Goal: Information Seeking & Learning: Learn about a topic

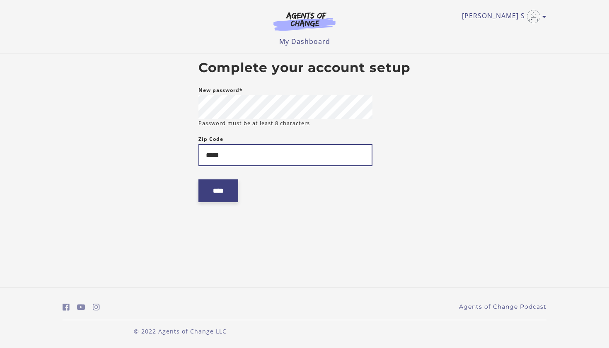
type input "*****"
click at [217, 198] on input "****" at bounding box center [218, 190] width 40 height 23
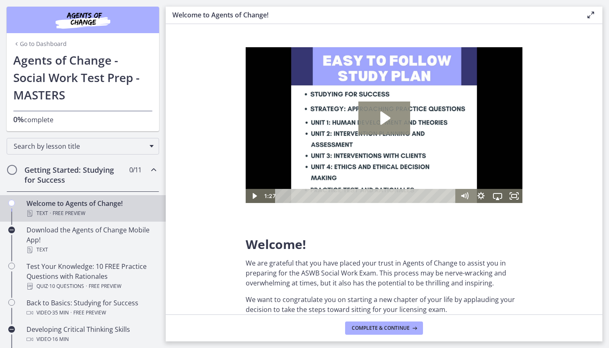
click at [376, 125] on icon "Play Video: c1o6hcmjueu5qasqsu00.mp4" at bounding box center [384, 118] width 52 height 33
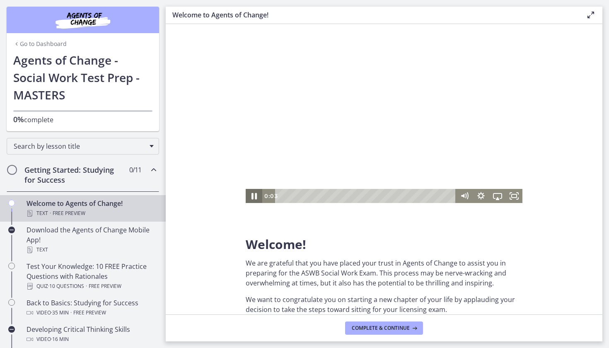
click at [249, 196] on icon "Pause" at bounding box center [254, 195] width 20 height 17
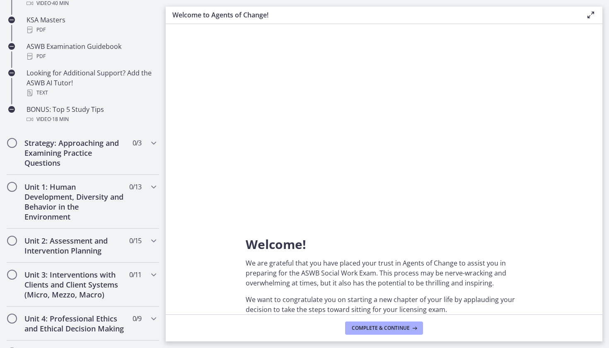
scroll to position [501, 0]
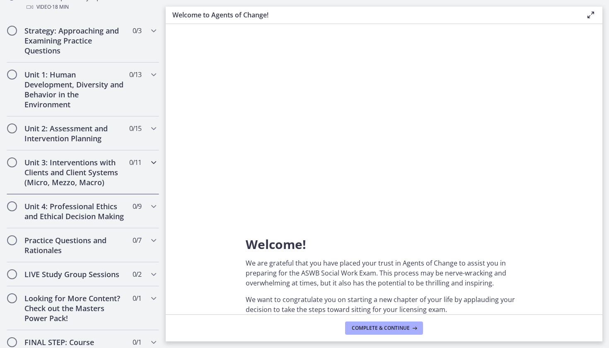
click at [130, 176] on div "Unit 3: Interventions with Clients and Client Systems (Micro, Mezzo, Macro) 0 /…" at bounding box center [83, 172] width 152 height 44
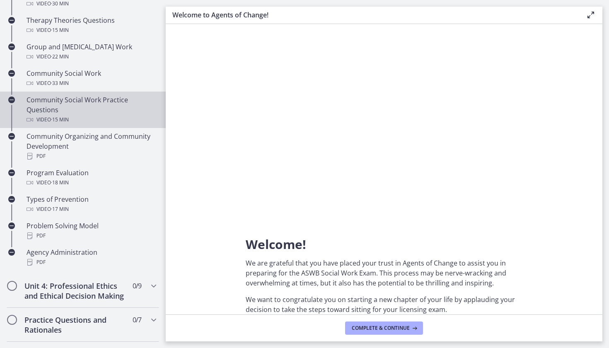
scroll to position [331, 0]
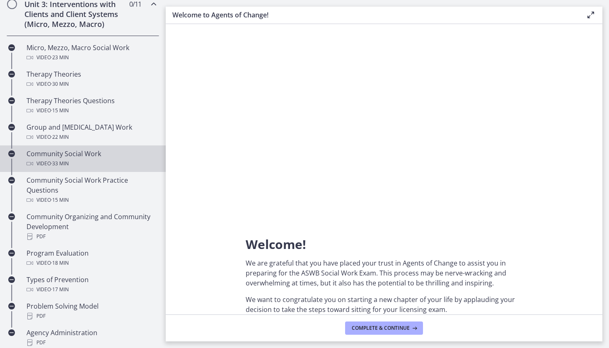
click at [69, 160] on span "· 33 min" at bounding box center [60, 164] width 18 height 10
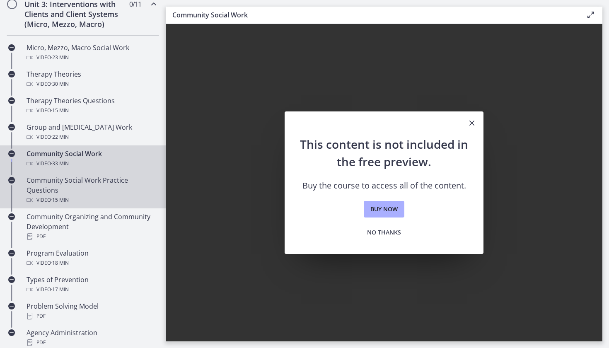
click at [76, 183] on div "Community Social Work Practice Questions Video · 15 min" at bounding box center [91, 190] width 129 height 30
click at [89, 154] on div "Community Social Work Video · 33 min" at bounding box center [91, 159] width 129 height 20
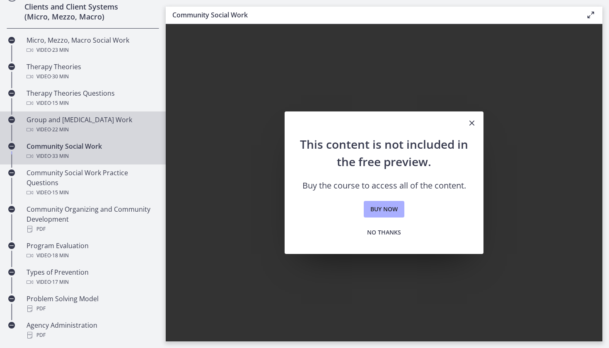
click at [91, 129] on div "Video · 22 min" at bounding box center [91, 130] width 129 height 10
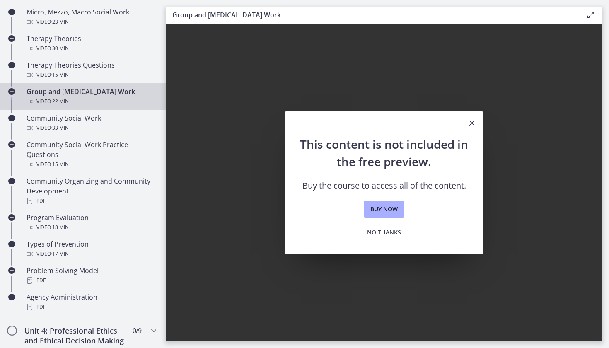
scroll to position [209, 0]
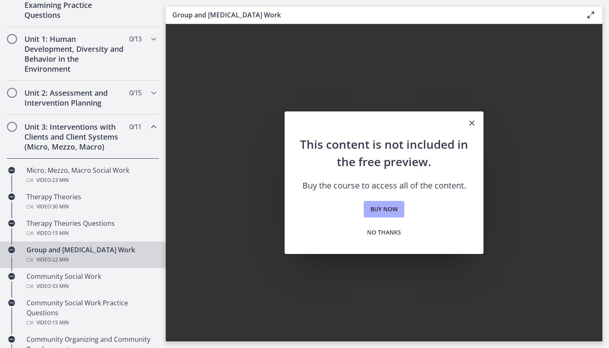
click at [129, 131] on span "0 / 11 Completed" at bounding box center [135, 127] width 12 height 10
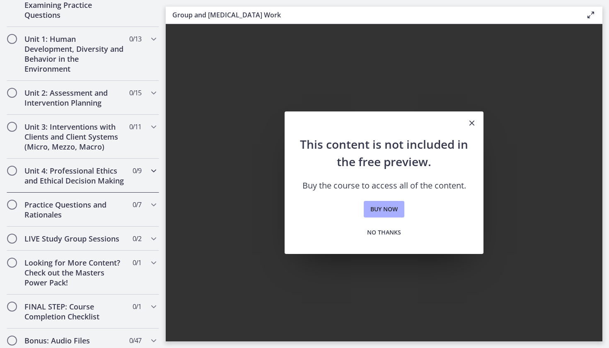
click at [96, 182] on h2 "Unit 4: Professional Ethics and Ethical Decision Making" at bounding box center [74, 176] width 101 height 20
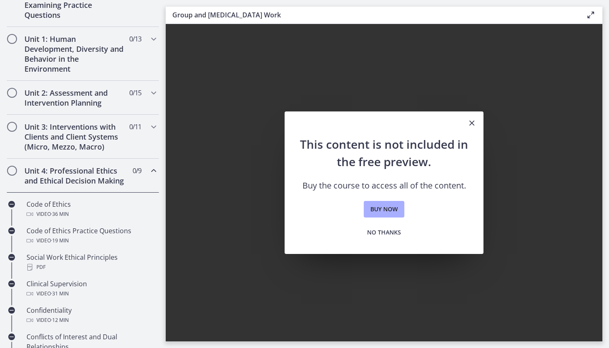
click at [107, 163] on div "Unit 4: Professional Ethics and Ethical Decision Making 0 / 9 Completed" at bounding box center [83, 176] width 152 height 34
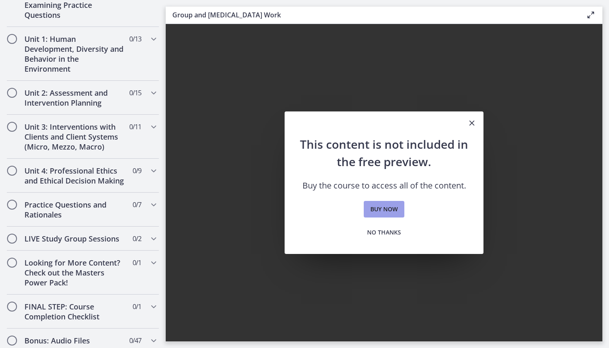
click at [386, 215] on link "Buy now" at bounding box center [384, 209] width 41 height 17
